Goal: Task Accomplishment & Management: Use online tool/utility

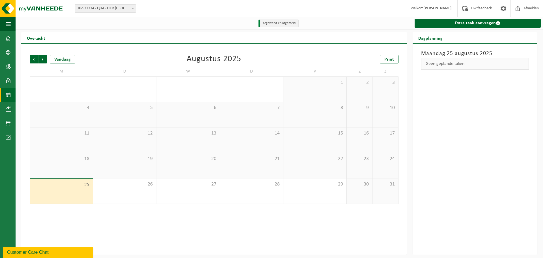
click at [133, 10] on span at bounding box center [133, 8] width 6 height 7
select select "142200"
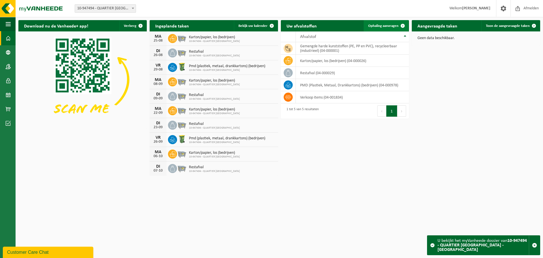
click at [378, 29] on link "Ophaling aanvragen" at bounding box center [386, 25] width 45 height 11
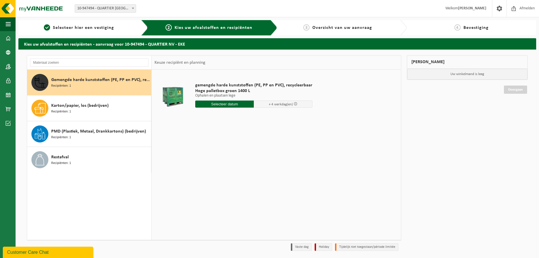
click at [220, 102] on input "text" at bounding box center [224, 103] width 59 height 7
click at [219, 174] on div "27" at bounding box center [220, 172] width 10 height 9
type input "Van 2025-08-27"
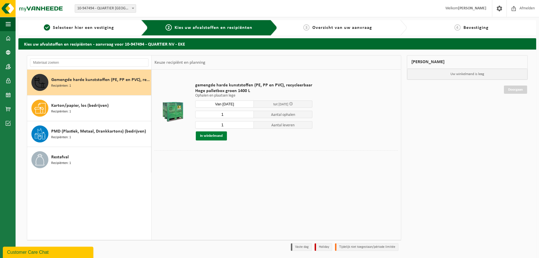
click at [214, 138] on button "In winkelmand" at bounding box center [211, 135] width 31 height 9
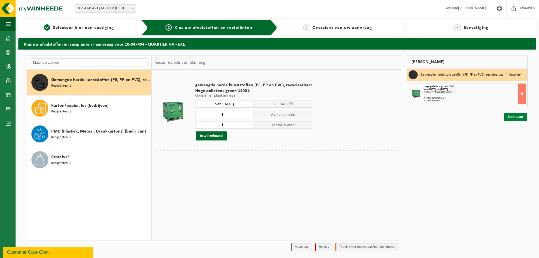
click at [517, 118] on link "Doorgaan" at bounding box center [515, 117] width 23 height 8
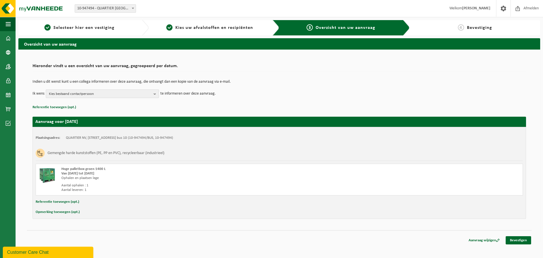
click at [155, 94] on b "button" at bounding box center [156, 94] width 5 height 8
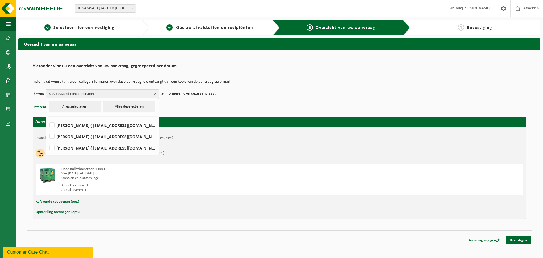
click at [259, 103] on div "Indien u dit wenst kunt u een collega informeren over deze aanvraag, die ontvan…" at bounding box center [279, 88] width 493 height 29
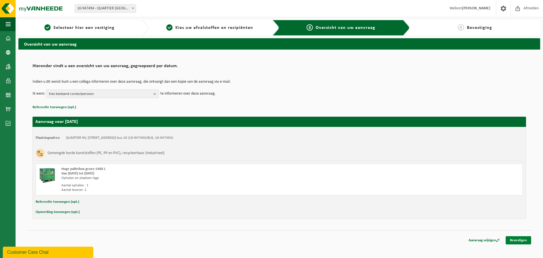
click at [522, 243] on link "Bevestigen" at bounding box center [518, 240] width 25 height 8
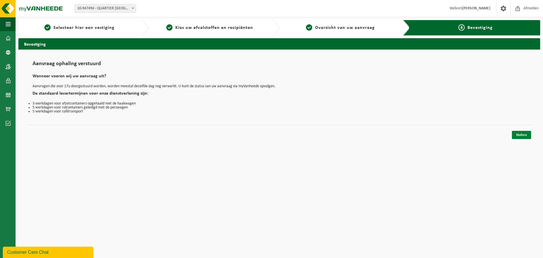
click at [520, 135] on link "Sluiten" at bounding box center [521, 135] width 19 height 8
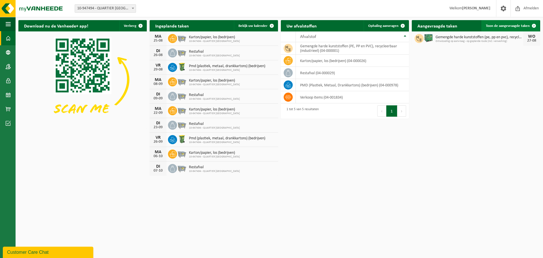
click at [514, 27] on span "Toon de aangevraagde taken" at bounding box center [508, 26] width 44 height 4
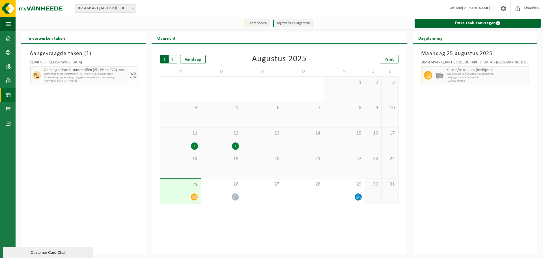
click at [174, 61] on span "Volgende" at bounding box center [173, 59] width 8 height 8
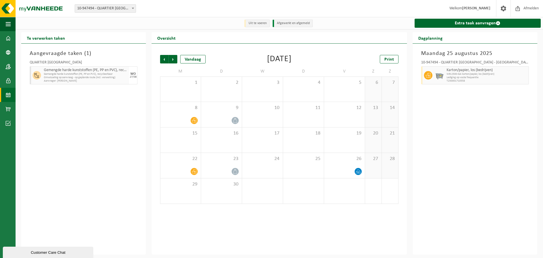
click at [127, 152] on div "Aangevraagde taken ( 1 ) QUARTIER NV Gemengde harde kunststoffen (PE, PP en PVC…" at bounding box center [83, 149] width 125 height 211
